Goal: Task Accomplishment & Management: Complete application form

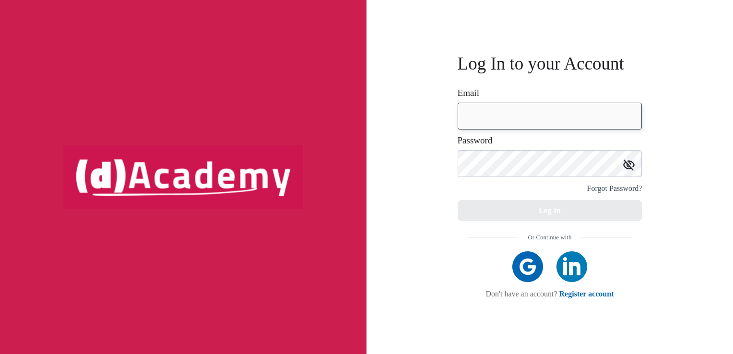
click at [479, 113] on input "email" at bounding box center [549, 116] width 185 height 27
click at [448, 197] on div "Log In to your Account Email Password Forgot Password? Log In Or Continue with …" at bounding box center [549, 177] width 366 height 354
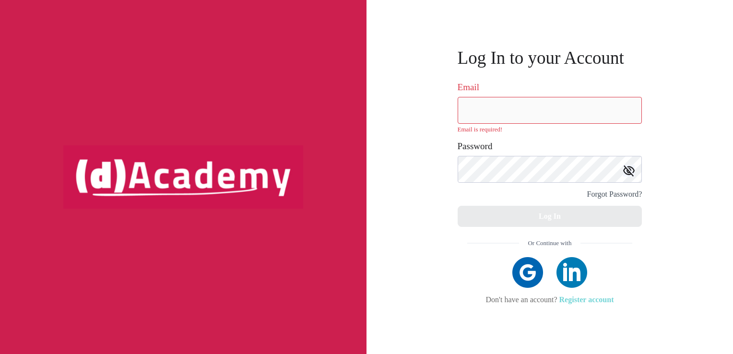
click at [581, 304] on link "Register account" at bounding box center [586, 299] width 55 height 8
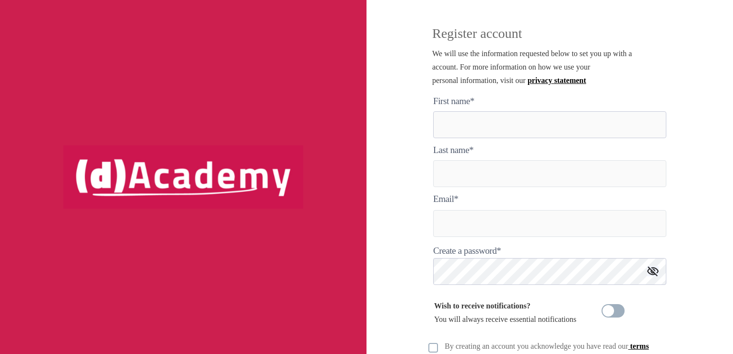
drag, startPoint x: 466, startPoint y: 104, endPoint x: 461, endPoint y: 129, distance: 26.0
click at [466, 101] on label "First name*" at bounding box center [453, 101] width 41 height 0
click at [460, 129] on here "text" at bounding box center [549, 124] width 233 height 27
type here "****"
type input "**********"
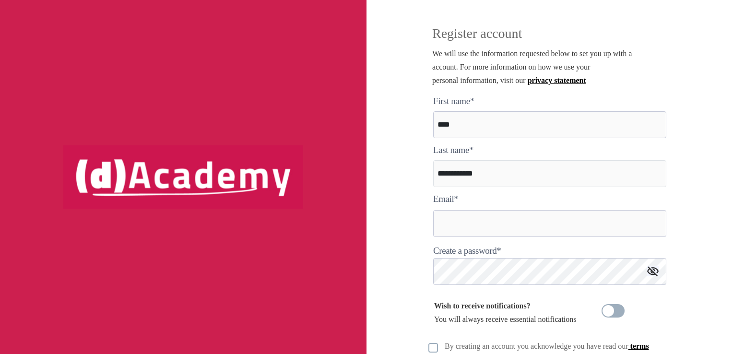
type input "**********"
click at [650, 268] on img at bounding box center [653, 271] width 12 height 10
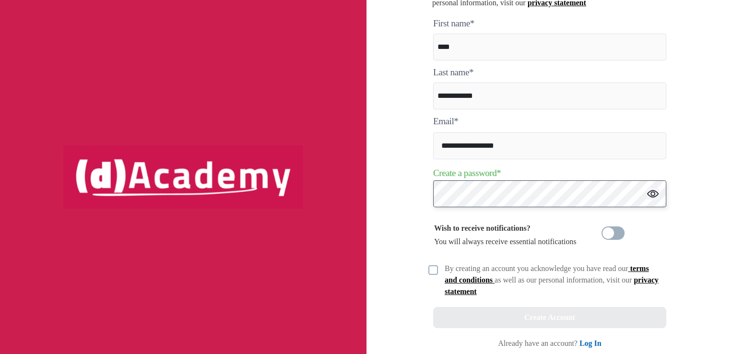
scroll to position [82, 0]
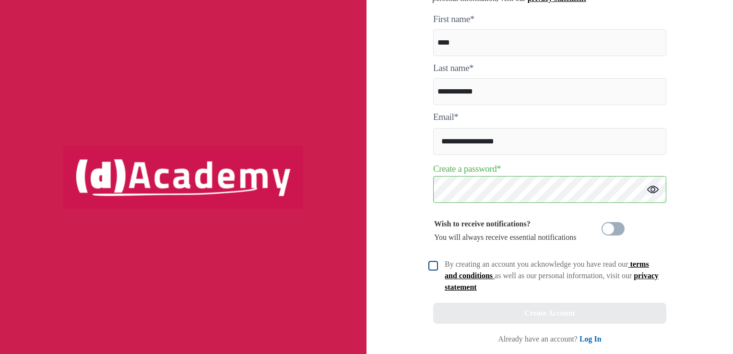
click at [435, 269] on img at bounding box center [433, 266] width 10 height 10
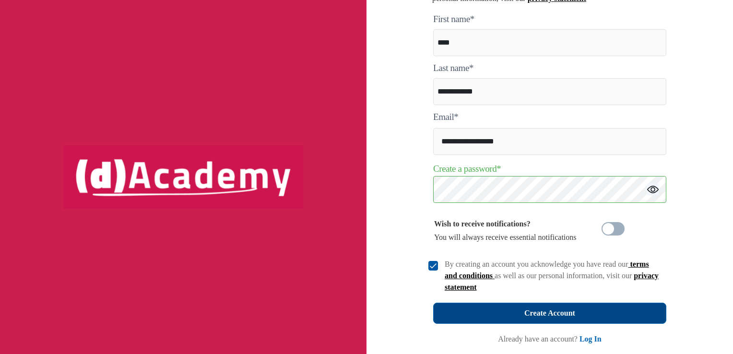
click at [471, 310] on button "Create Account" at bounding box center [549, 313] width 233 height 21
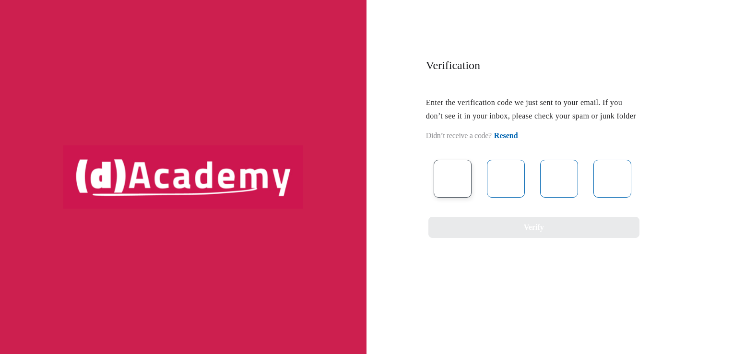
click at [454, 197] on input "text" at bounding box center [452, 179] width 38 height 38
type input "*"
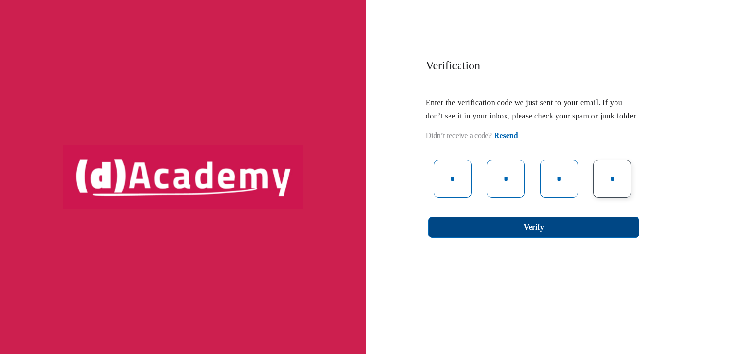
type input "*"
click at [498, 236] on button "Verify" at bounding box center [533, 227] width 211 height 21
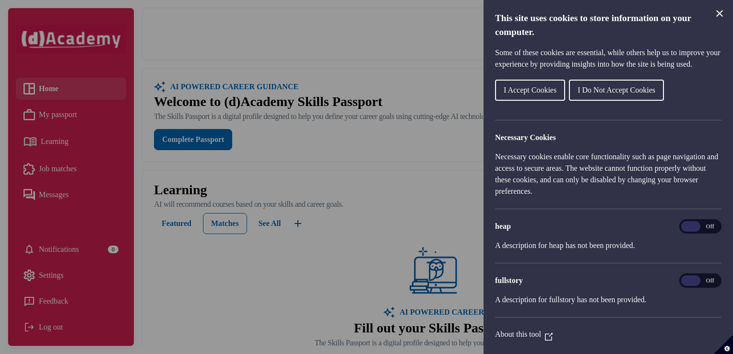
click at [721, 12] on icon "Close Cookie Control" at bounding box center [719, 13] width 7 height 7
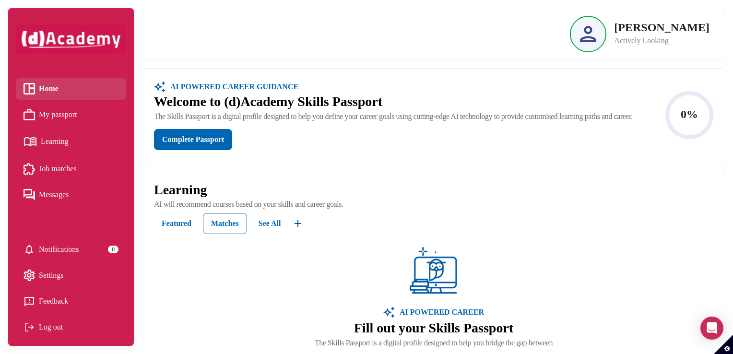
click at [92, 109] on link "My passport" at bounding box center [70, 114] width 95 height 14
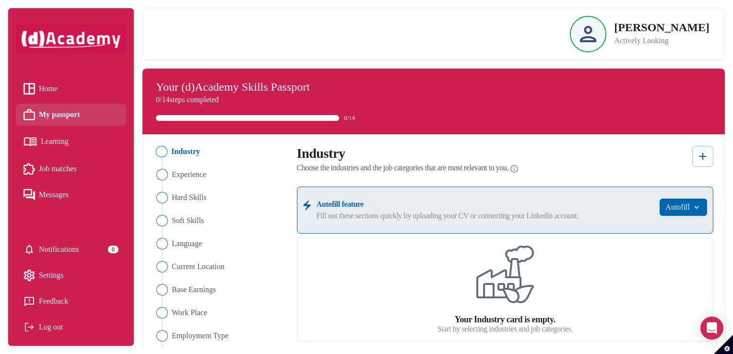
click at [706, 156] on img at bounding box center [703, 157] width 12 height 12
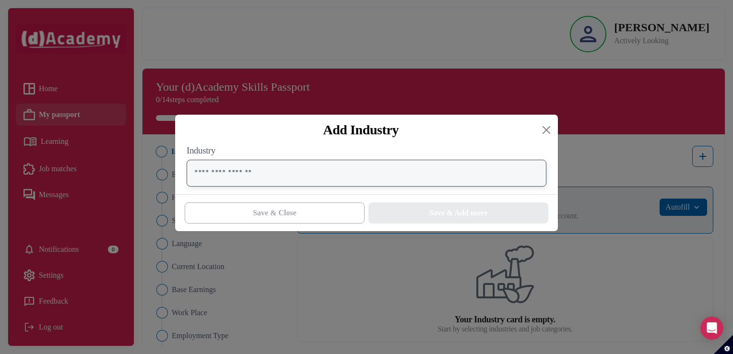
click at [328, 175] on input "text" at bounding box center [367, 173] width 360 height 27
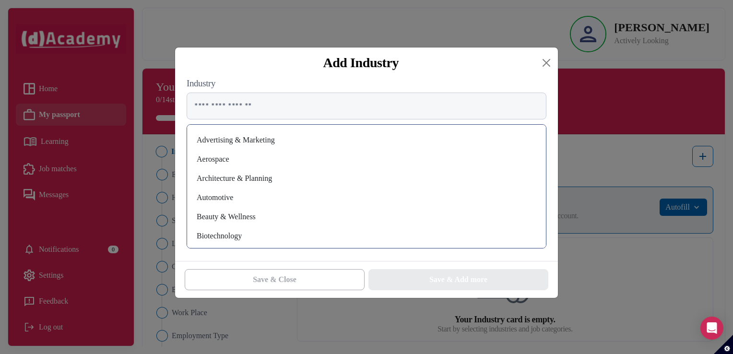
click at [311, 140] on div "Advertising & Marketing" at bounding box center [366, 139] width 343 height 15
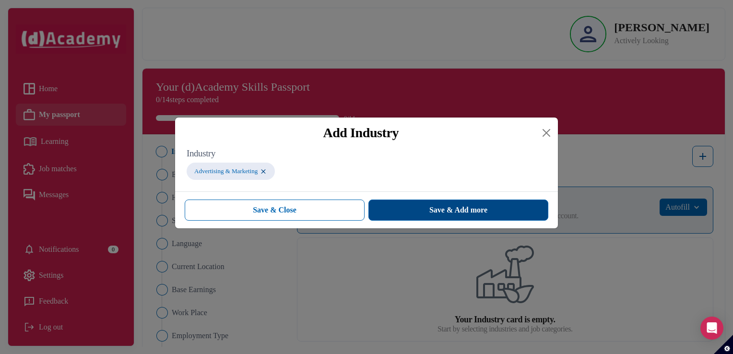
click at [446, 215] on span "Save & Add more" at bounding box center [458, 210] width 58 height 12
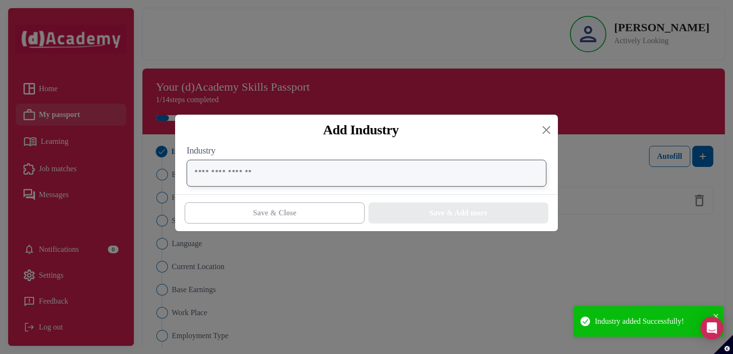
click at [386, 181] on input "text" at bounding box center [367, 173] width 360 height 27
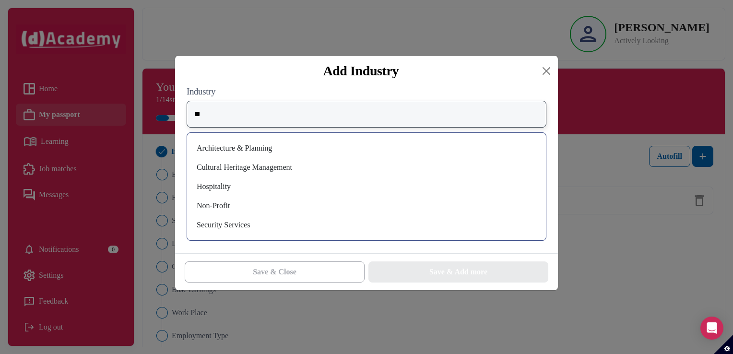
type input "*"
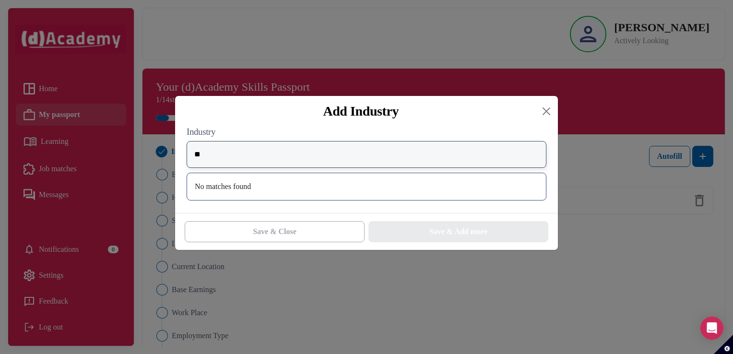
type input "*"
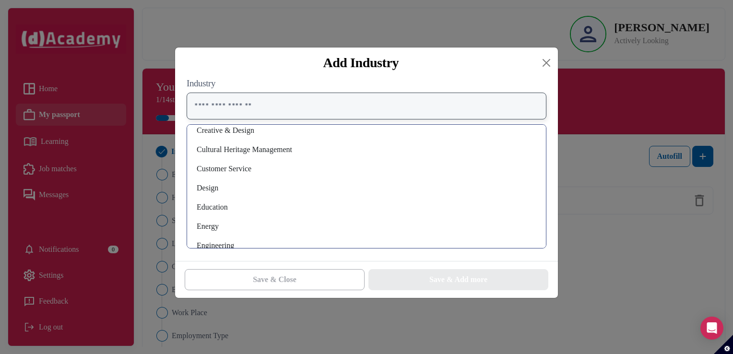
scroll to position [192, 0]
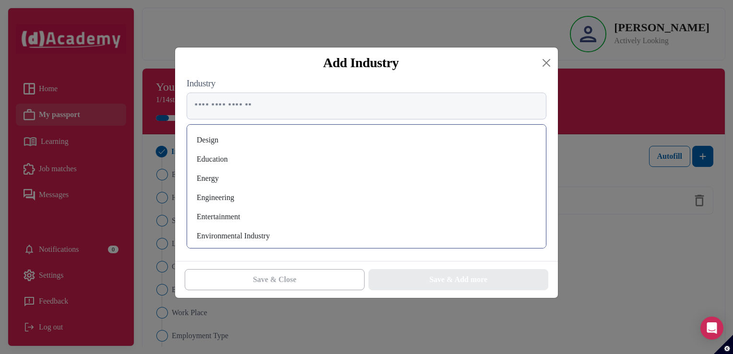
click at [229, 163] on div "Education" at bounding box center [366, 159] width 343 height 15
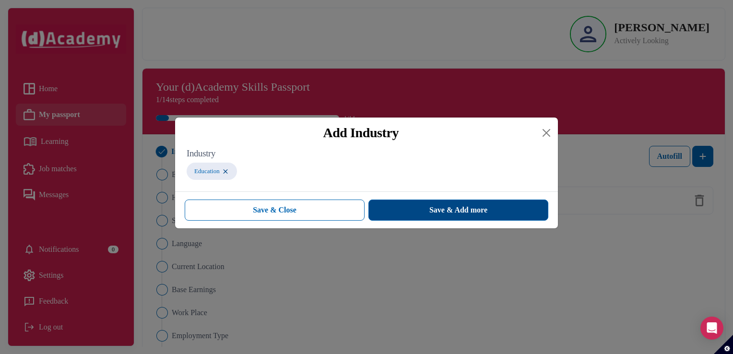
click at [432, 209] on span "Save & Add more" at bounding box center [458, 210] width 58 height 12
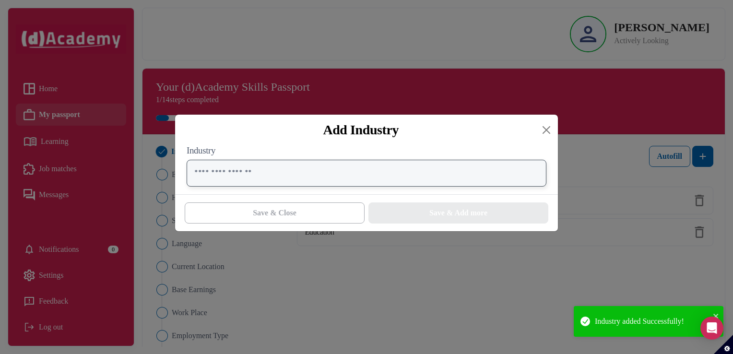
click at [293, 181] on input "text" at bounding box center [367, 173] width 360 height 27
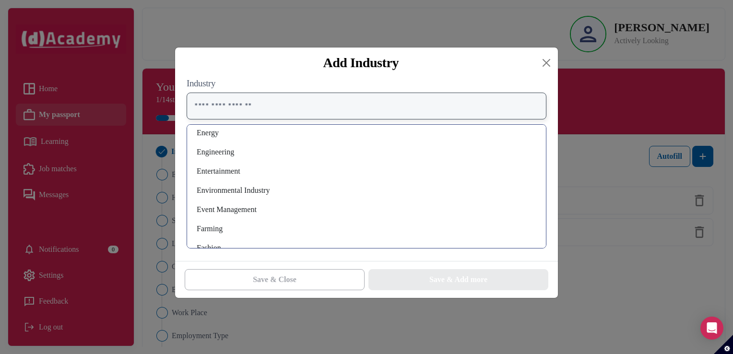
scroll to position [240, 0]
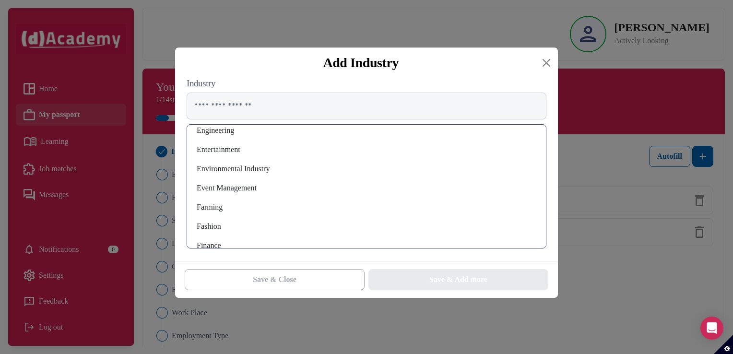
click at [251, 189] on div "Event Management" at bounding box center [366, 187] width 343 height 15
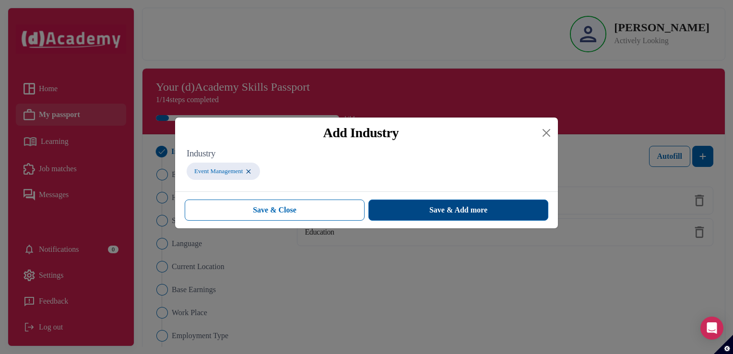
click at [440, 213] on span "Save & Add more" at bounding box center [458, 210] width 58 height 12
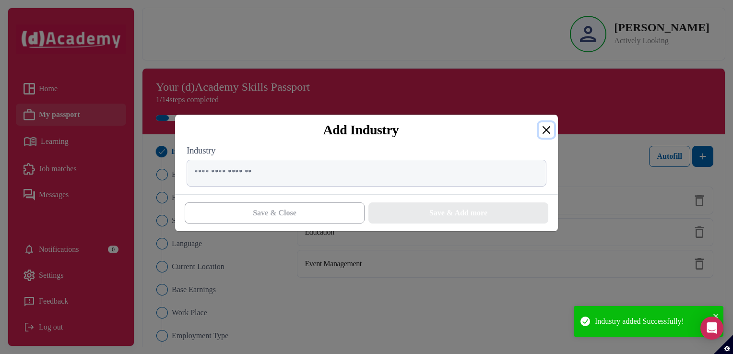
click at [547, 134] on button "Close" at bounding box center [545, 129] width 15 height 15
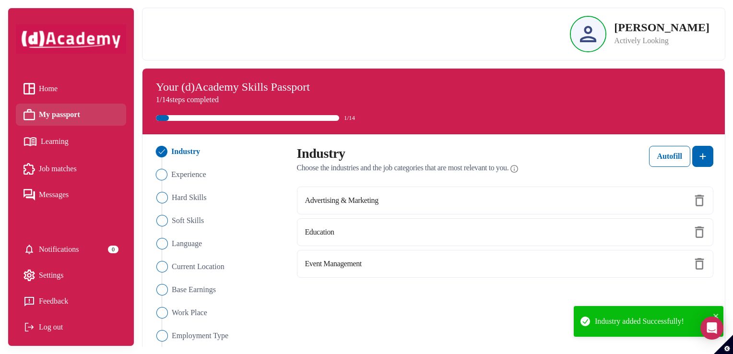
click at [196, 177] on span "Experience" at bounding box center [188, 175] width 35 height 12
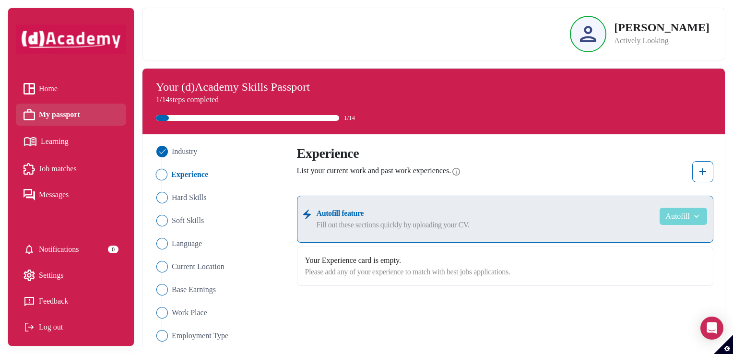
click at [667, 214] on button "Autofill" at bounding box center [682, 216] width 47 height 17
click at [359, 265] on div "Your Experience card is empty." at bounding box center [505, 261] width 400 height 12
click at [704, 180] on button at bounding box center [702, 171] width 21 height 21
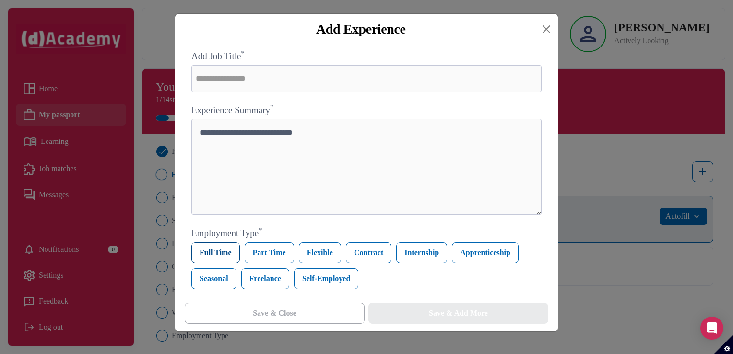
click at [207, 250] on label "Full Time" at bounding box center [215, 252] width 48 height 21
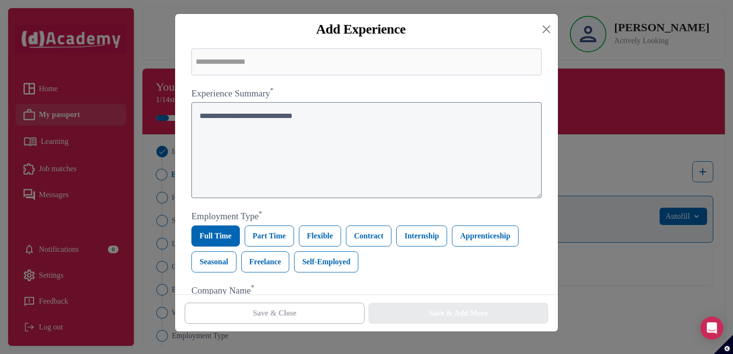
scroll to position [0, 0]
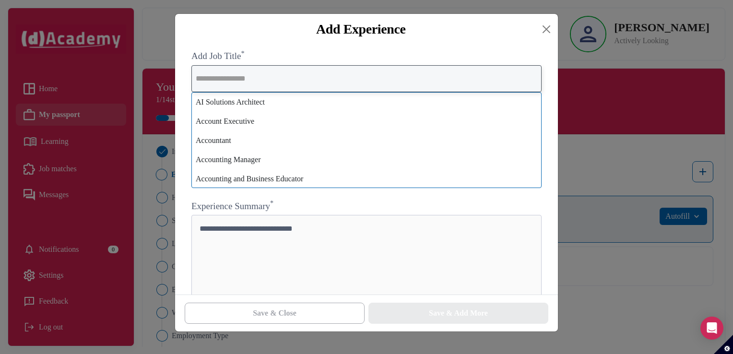
click at [224, 85] on input "text" at bounding box center [366, 78] width 350 height 27
click at [226, 84] on input "text" at bounding box center [366, 78] width 350 height 27
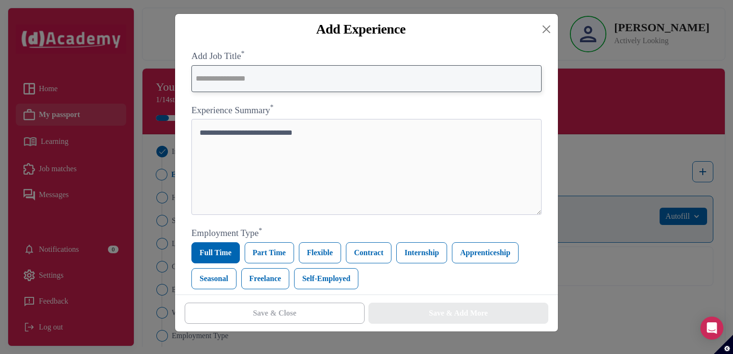
click at [231, 81] on input "text" at bounding box center [366, 78] width 350 height 27
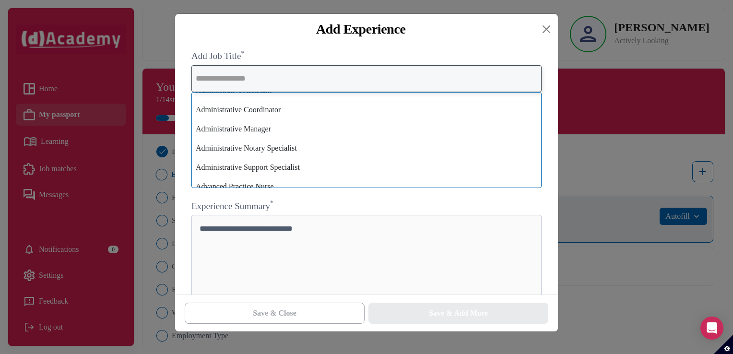
scroll to position [144, 0]
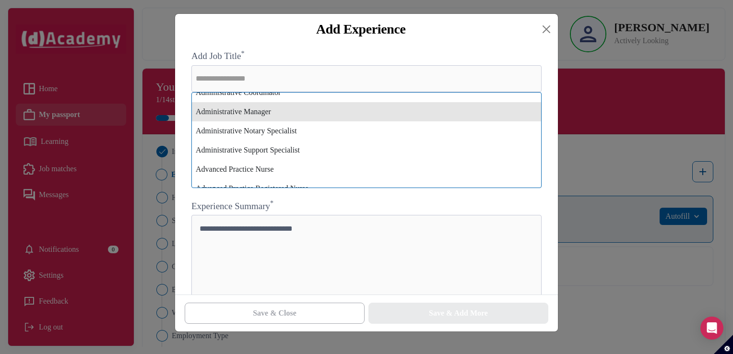
click at [240, 118] on div "Administrative Manager" at bounding box center [366, 111] width 349 height 19
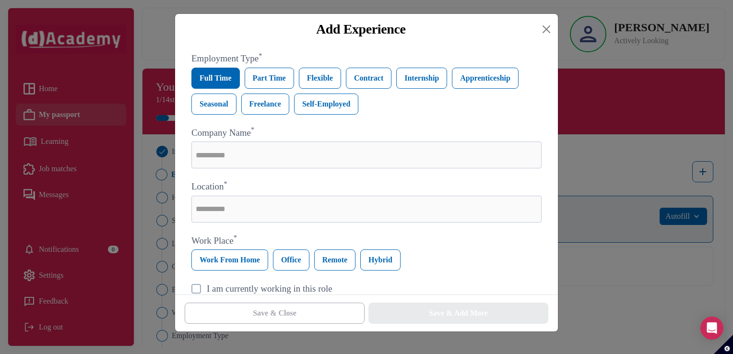
scroll to position [240, 0]
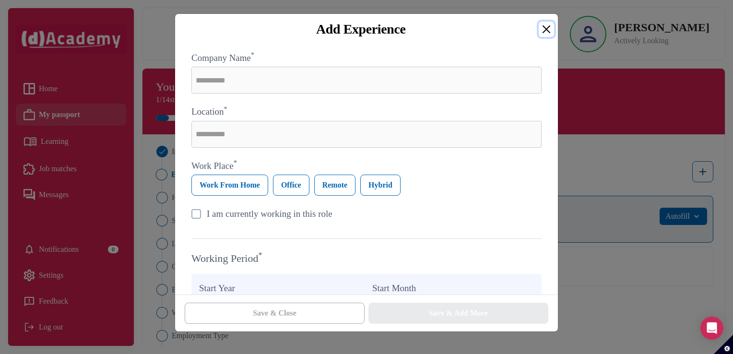
click at [551, 34] on button "Close" at bounding box center [545, 29] width 15 height 15
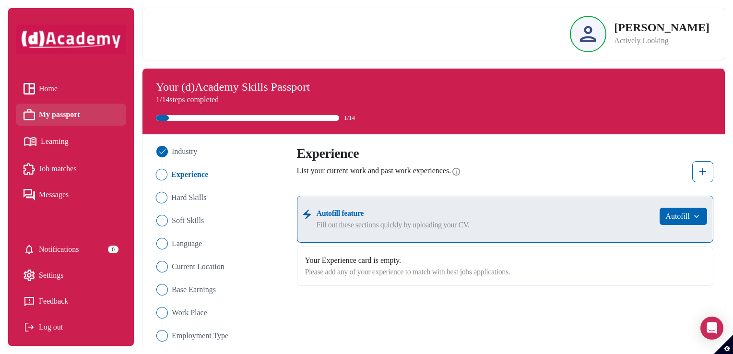
click at [170, 198] on Skills "Hard Skills" at bounding box center [219, 198] width 132 height 12
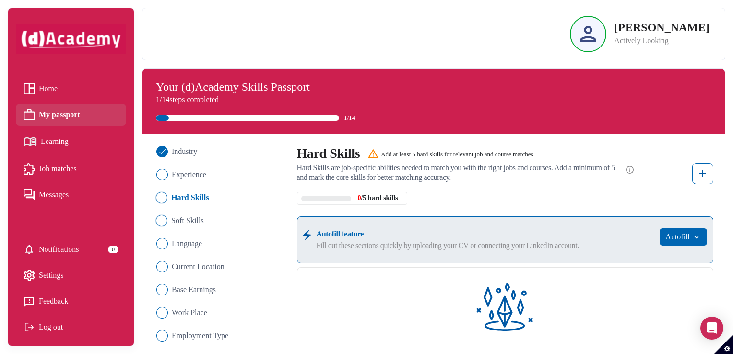
click at [177, 223] on span "Soft Skills" at bounding box center [187, 221] width 33 height 12
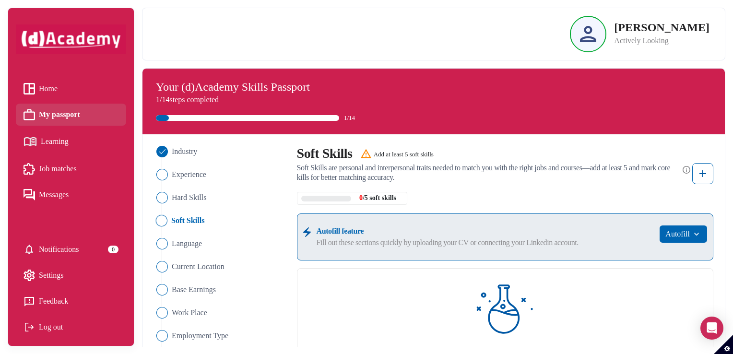
scroll to position [48, 0]
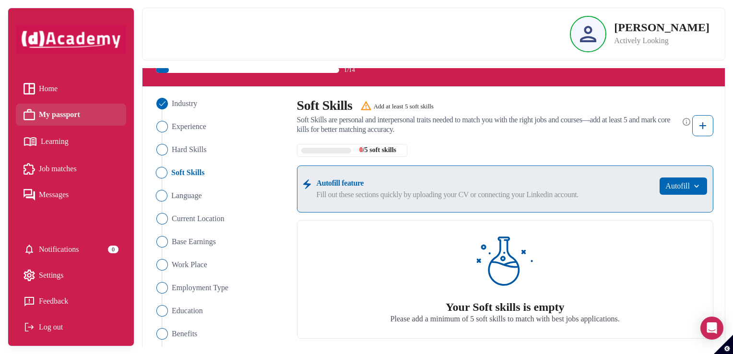
click at [186, 200] on span "Language" at bounding box center [186, 196] width 31 height 12
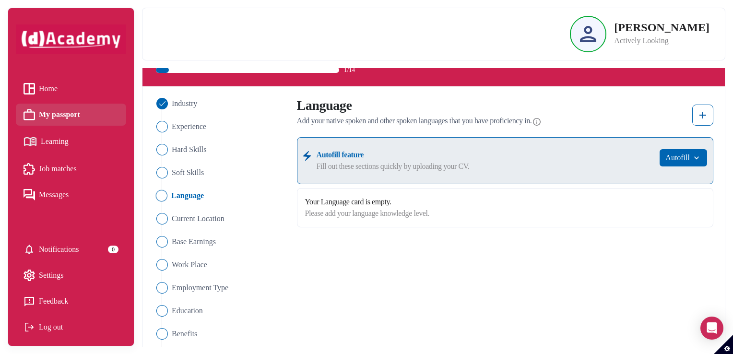
click at [186, 224] on ul "Industry Experience Hard Skills Soft Skills Language Current Location Base Earn…" at bounding box center [219, 253] width 131 height 311
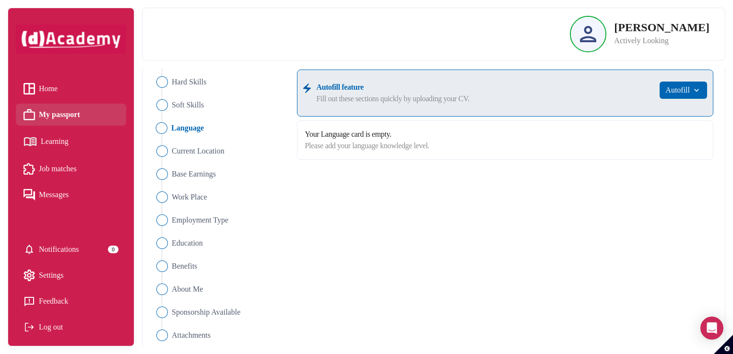
scroll to position [121, 0]
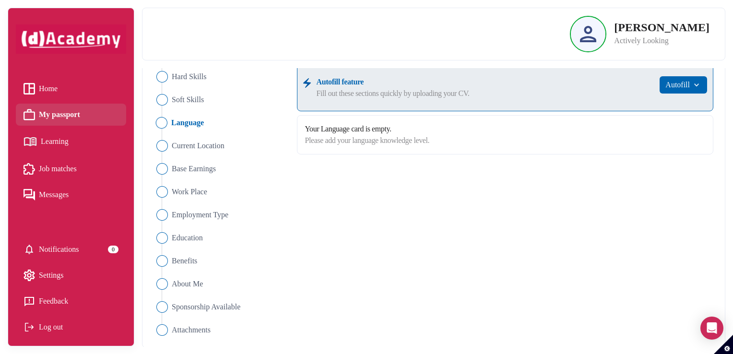
click at [86, 137] on link "Learning" at bounding box center [70, 141] width 95 height 17
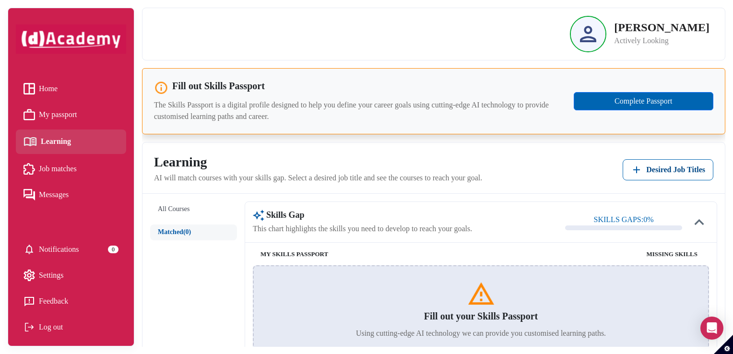
click at [61, 168] on span "Job matches" at bounding box center [58, 169] width 38 height 14
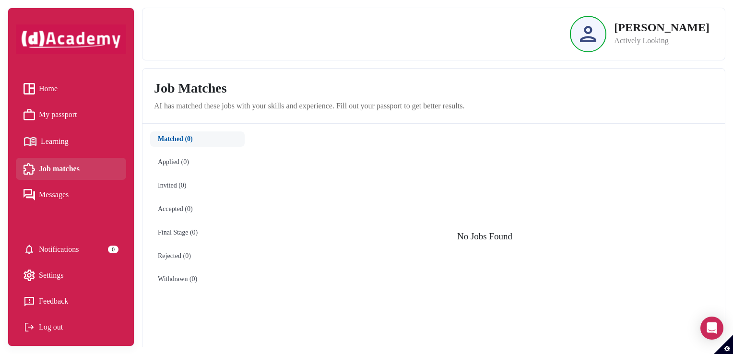
click at [47, 140] on span "Learning" at bounding box center [55, 141] width 28 height 14
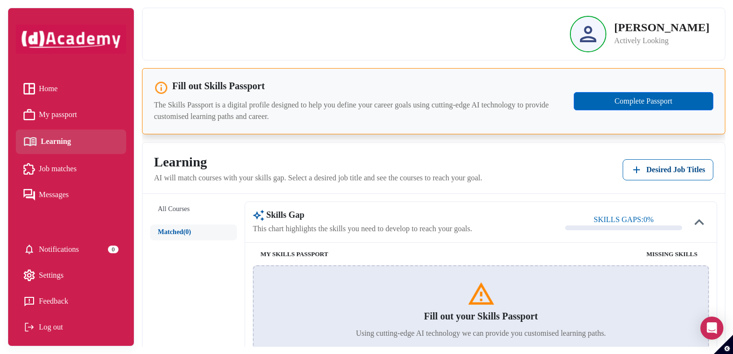
click at [81, 115] on link "My passport" at bounding box center [70, 114] width 95 height 14
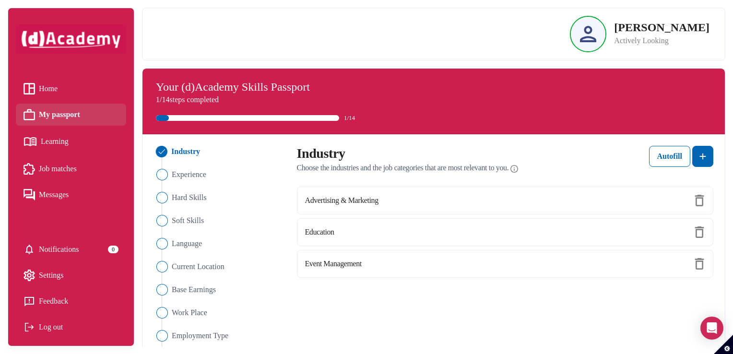
click at [641, 31] on p "JORĖ BENDINSKAITĖ" at bounding box center [661, 28] width 95 height 12
click at [586, 37] on div at bounding box center [588, 34] width 35 height 35
